Goal: Information Seeking & Learning: Compare options

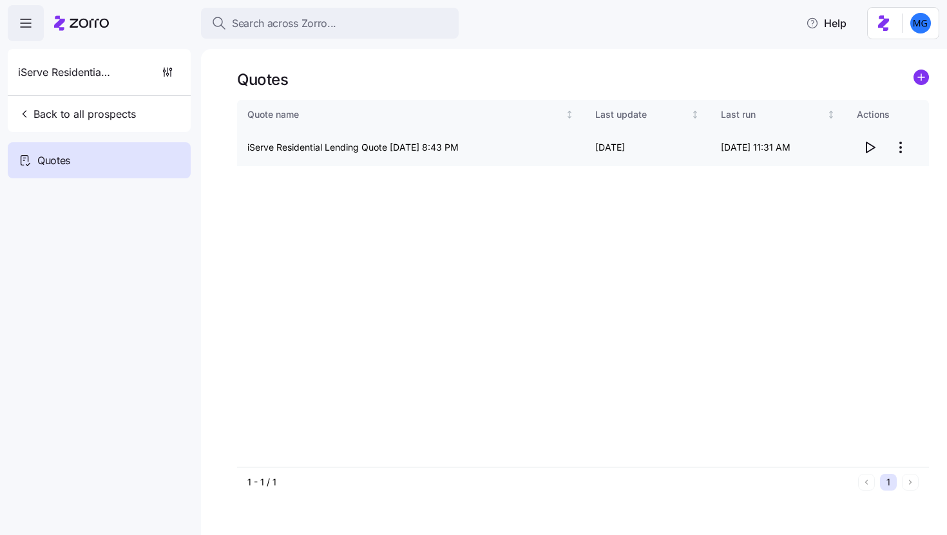
click at [868, 145] on icon "button" at bounding box center [869, 147] width 15 height 15
